Goal: Information Seeking & Learning: Learn about a topic

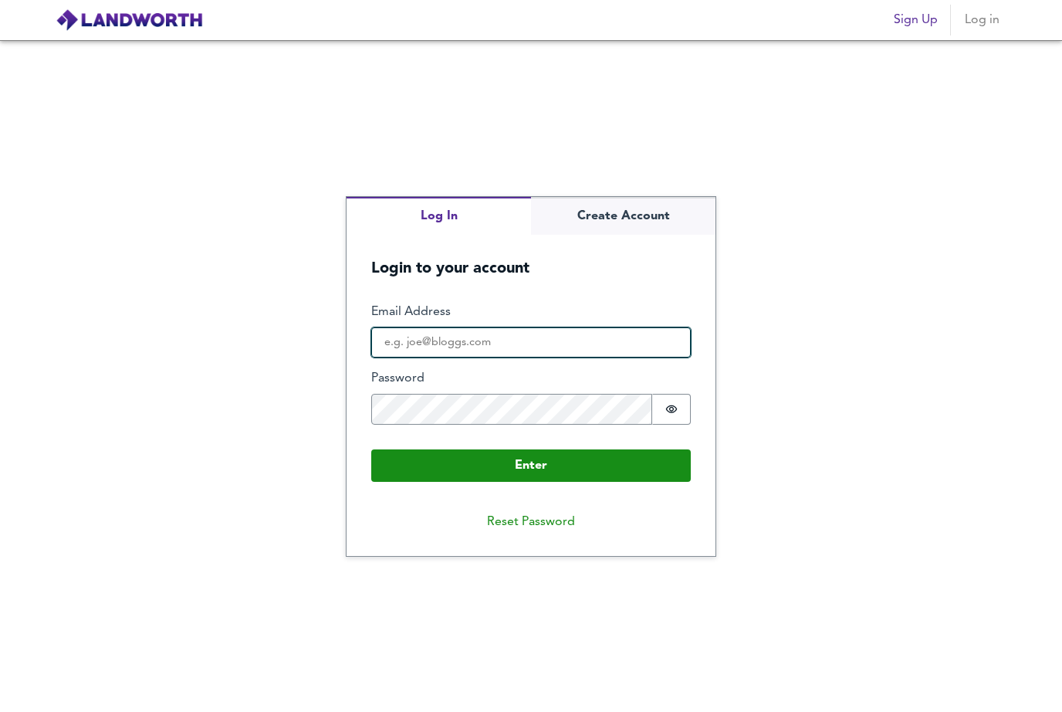
click at [506, 358] on input "Email Address" at bounding box center [531, 342] width 320 height 31
type input "[EMAIL_ADDRESS][DOMAIN_NAME]"
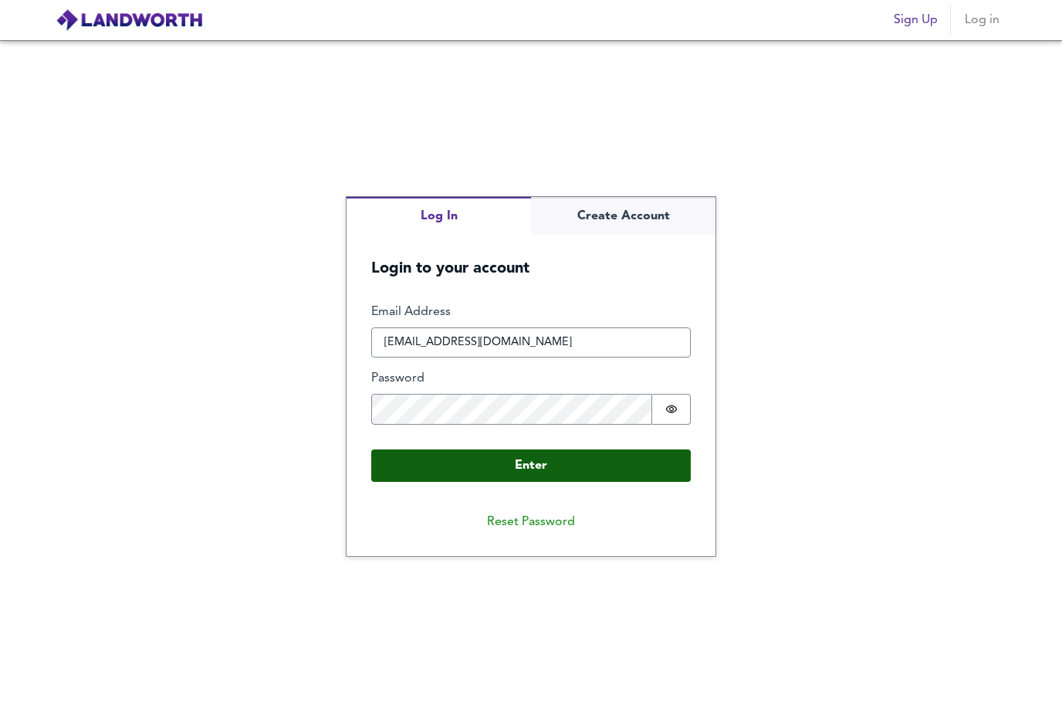
click at [515, 482] on button "Enter" at bounding box center [531, 465] width 320 height 32
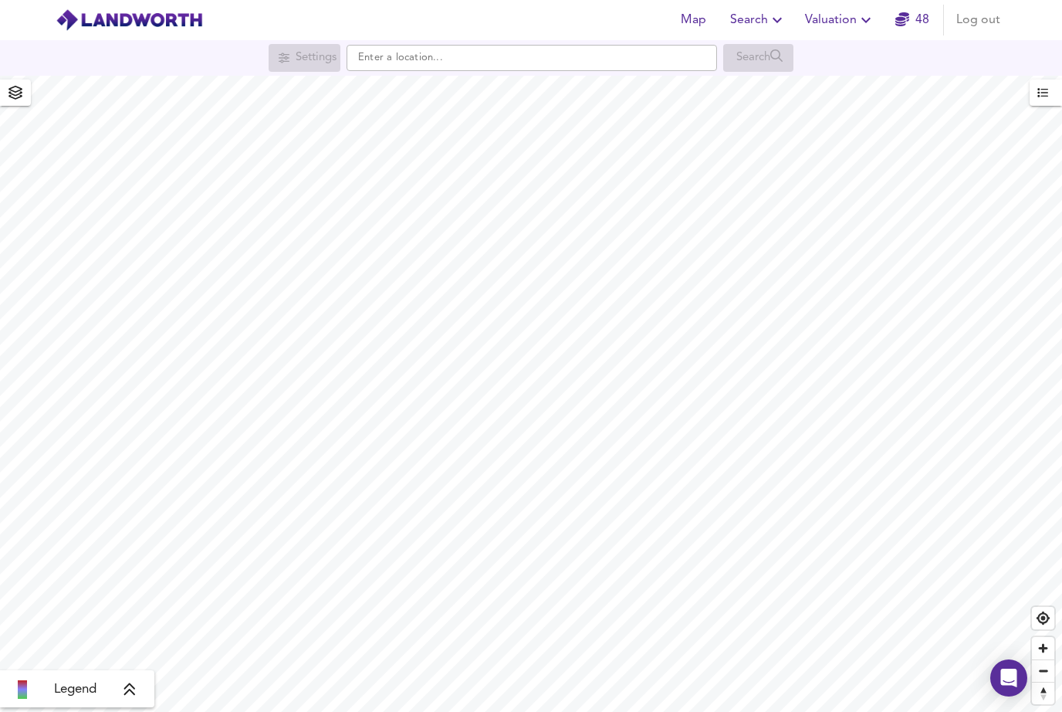
click at [775, 14] on icon "button" at bounding box center [777, 20] width 19 height 19
click at [748, 88] on li "Search History" at bounding box center [758, 83] width 153 height 28
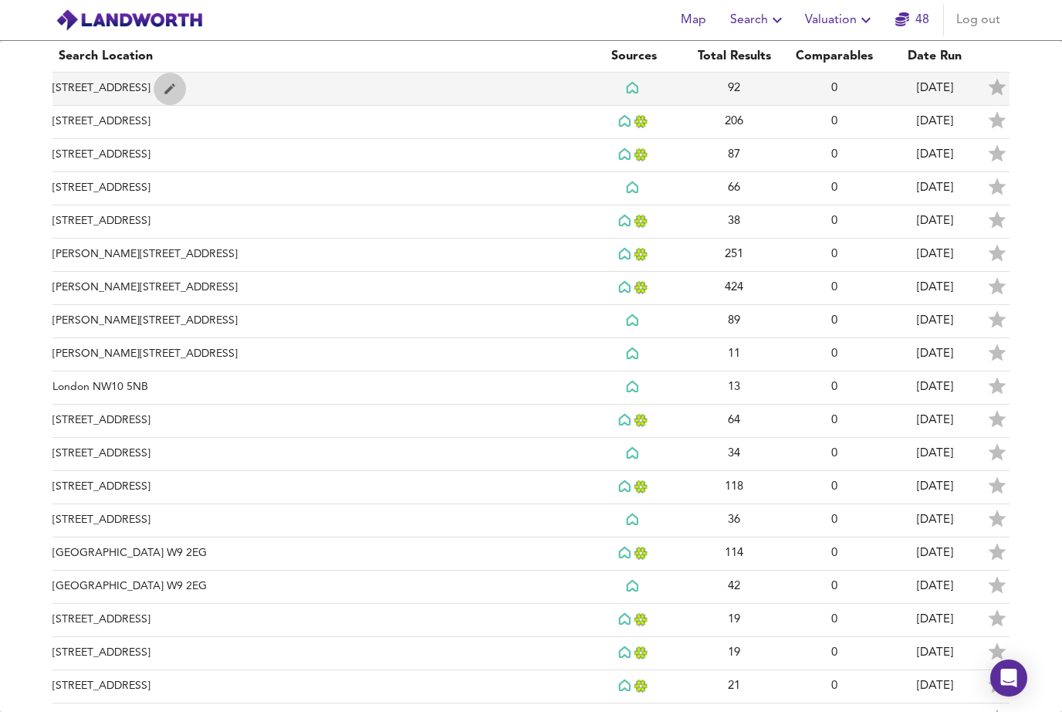
click at [186, 89] on button "simple table" at bounding box center [170, 89] width 32 height 32
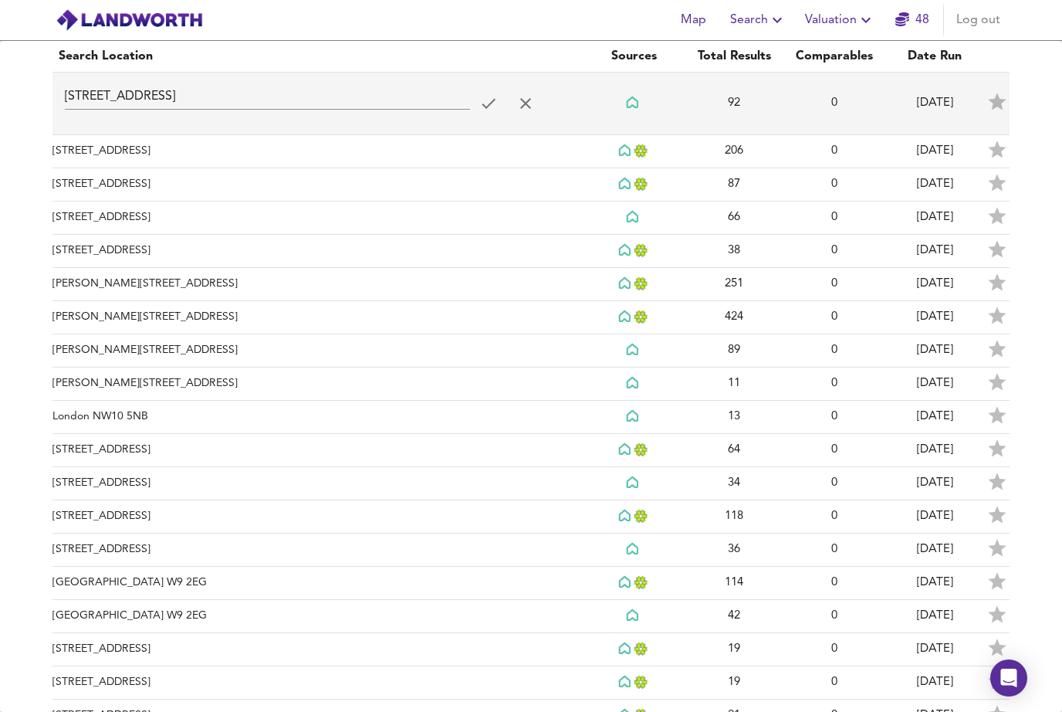
click at [718, 97] on td "92" at bounding box center [734, 104] width 100 height 63
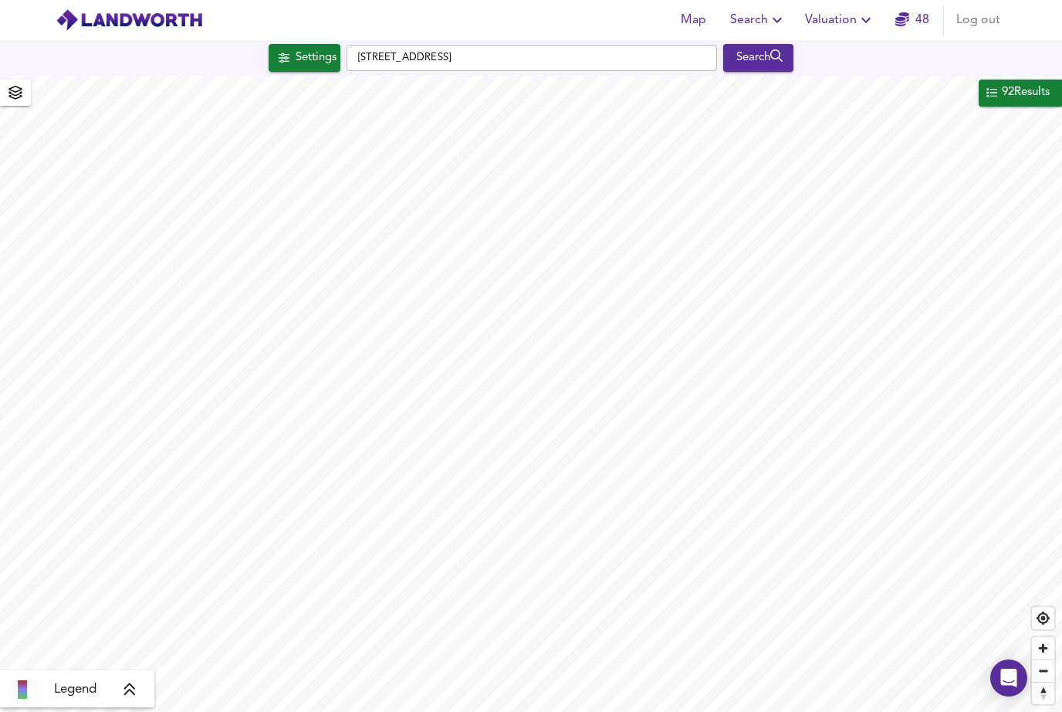
checkbox input "false"
checkbox input "true"
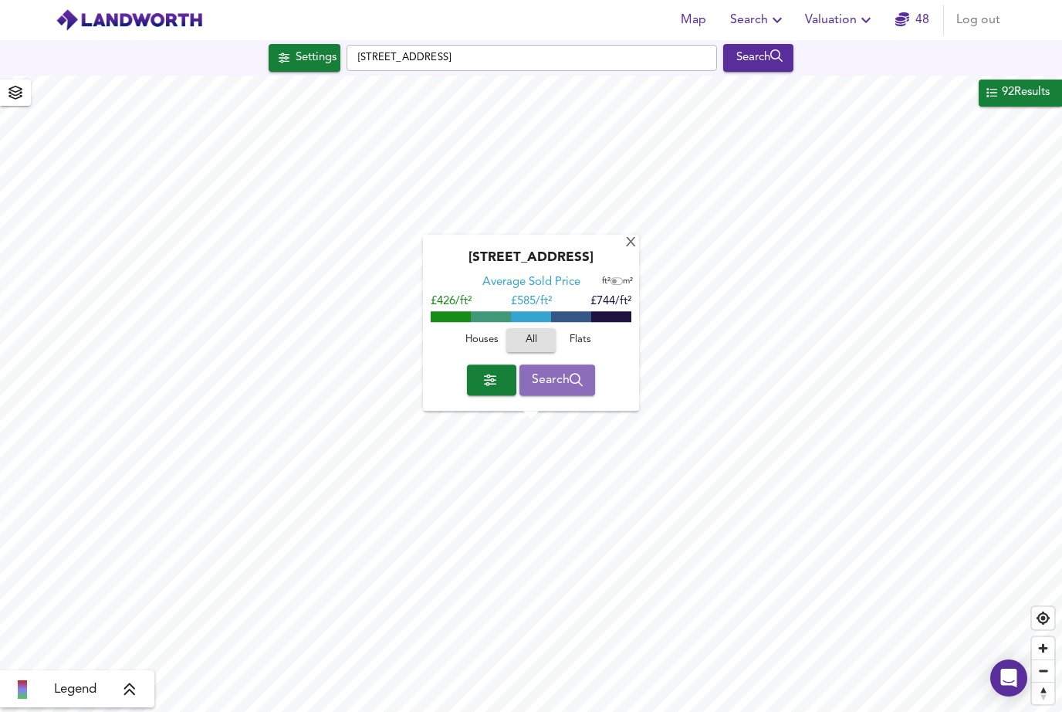
click at [545, 377] on span "Search" at bounding box center [558, 380] width 52 height 22
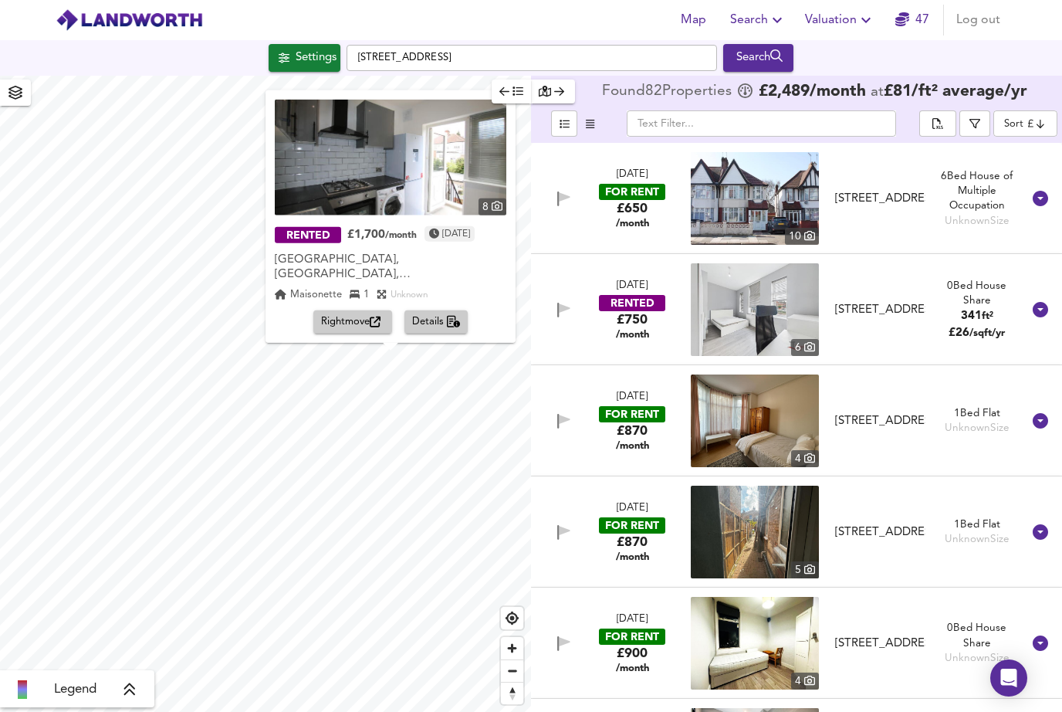
click at [514, 106] on div "X" at bounding box center [507, 98] width 13 height 15
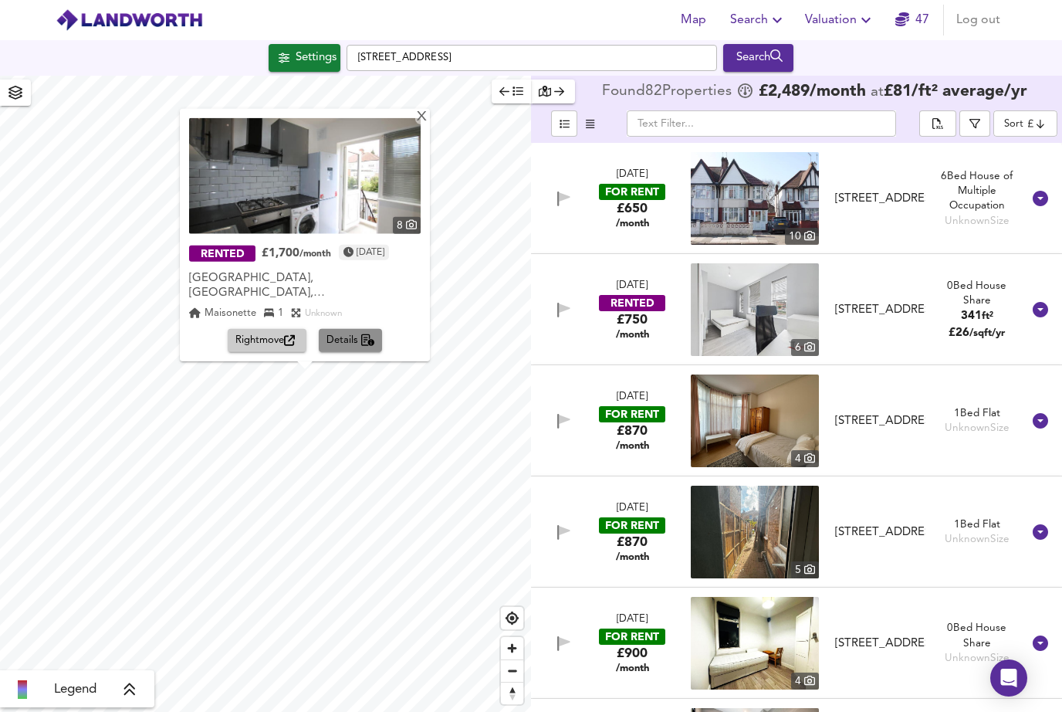
click at [343, 347] on span "Details" at bounding box center [351, 341] width 49 height 18
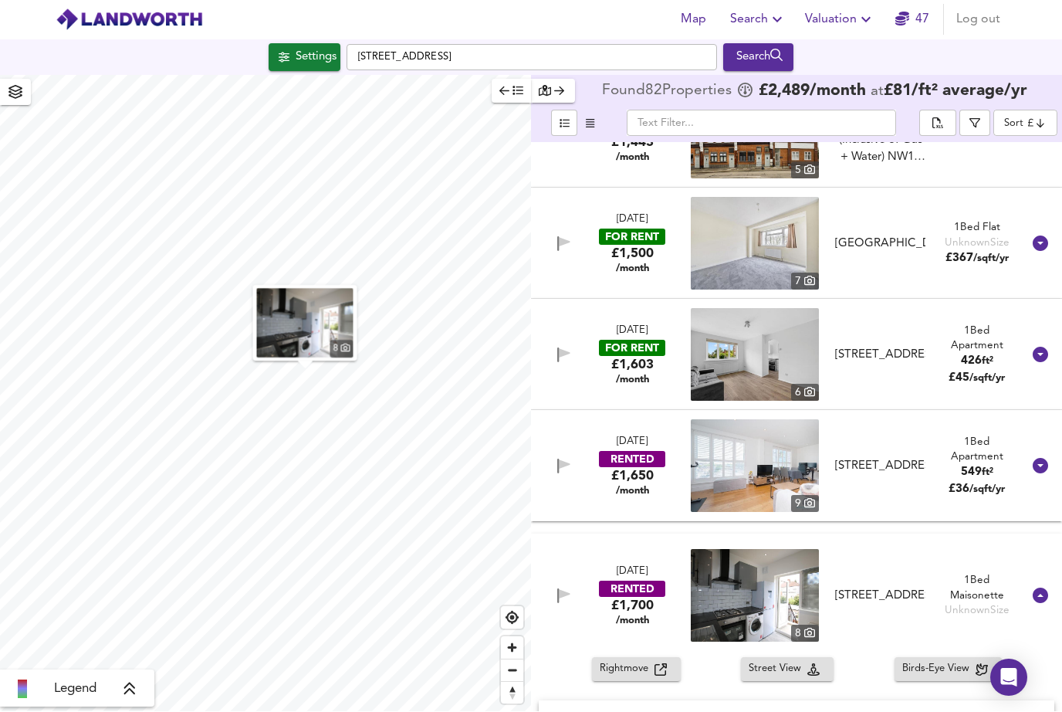
scroll to position [2223, 0]
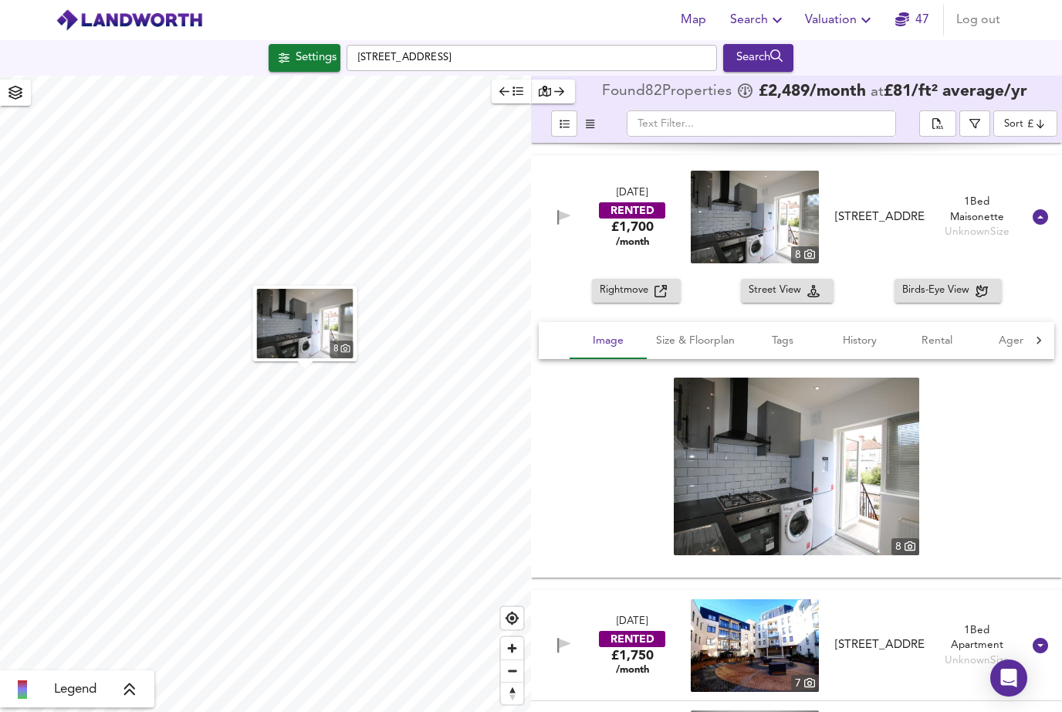
click at [684, 195] on div "[DATE] RENTED £1,700 /month [STREET_ADDRESS][GEOGRAPHIC_DATA][STREET_ADDRESS][G…" at bounding box center [778, 217] width 488 height 93
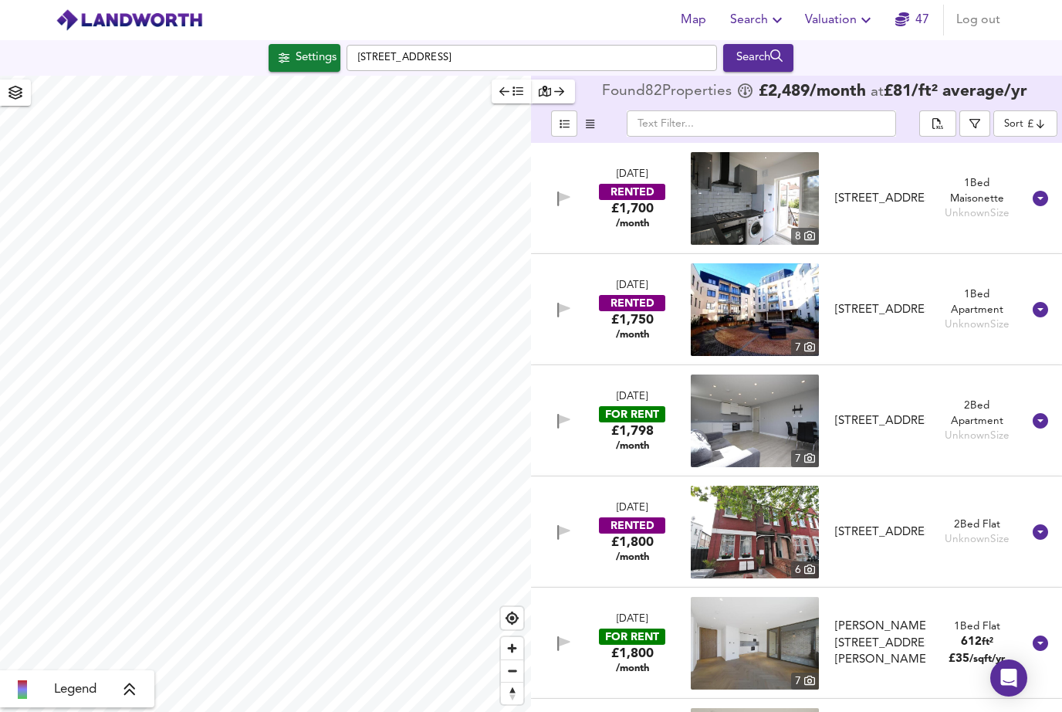
click at [675, 187] on div "[DATE] RENTED £1,700 /month [STREET_ADDRESS][GEOGRAPHIC_DATA][STREET_ADDRESS][G…" at bounding box center [778, 198] width 488 height 93
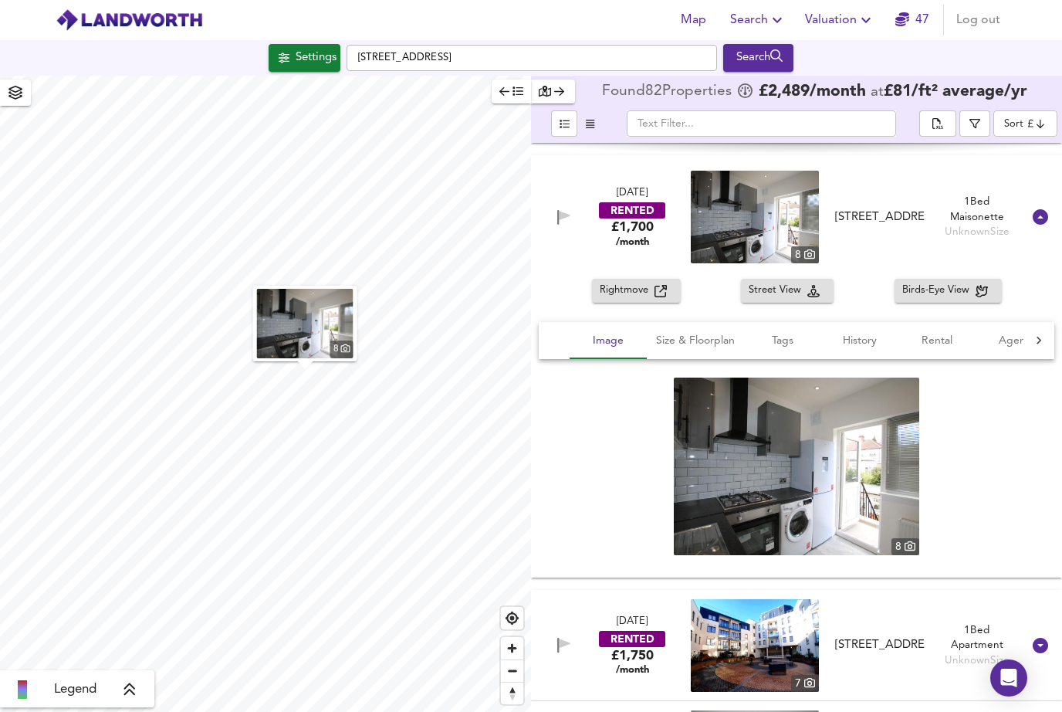
click at [819, 377] on img at bounding box center [796, 466] width 245 height 178
click at [773, 449] on img at bounding box center [796, 466] width 245 height 178
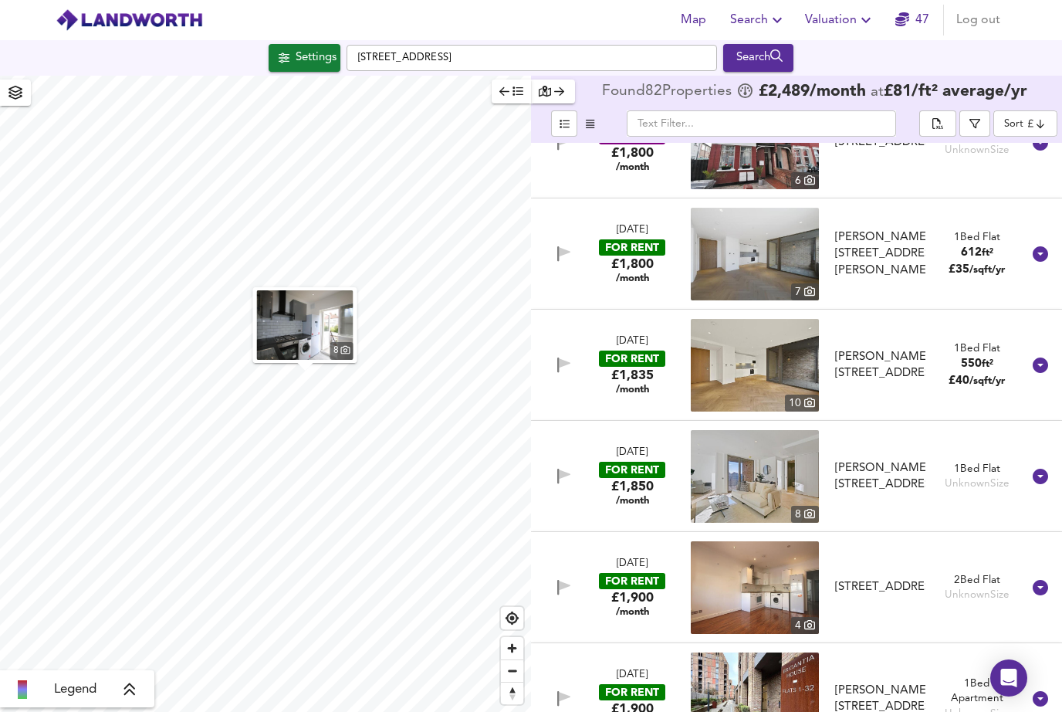
scroll to position [2948, 0]
click at [753, 541] on img at bounding box center [755, 587] width 128 height 93
